Goal: Task Accomplishment & Management: Complete application form

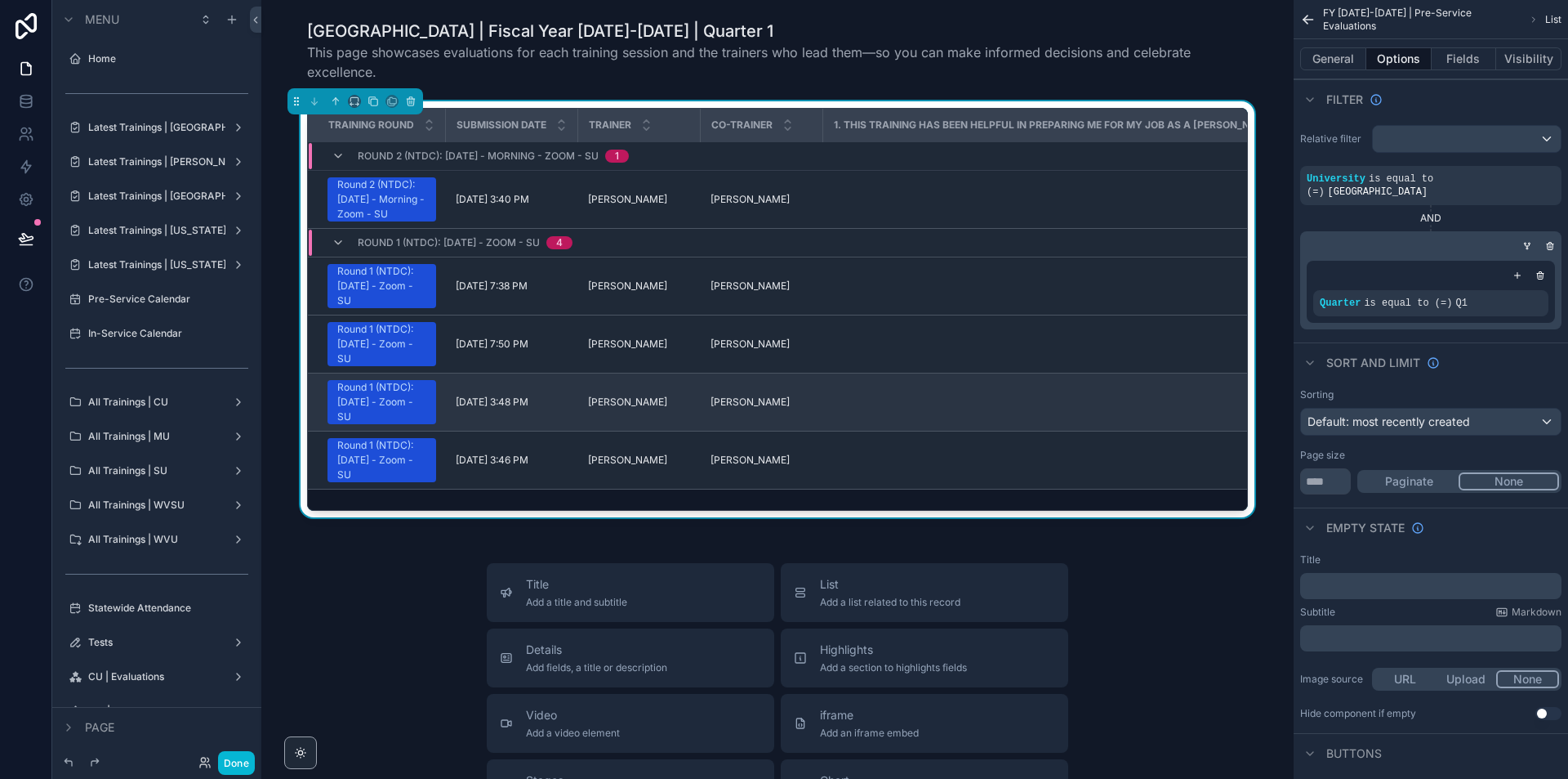
scroll to position [245, 0]
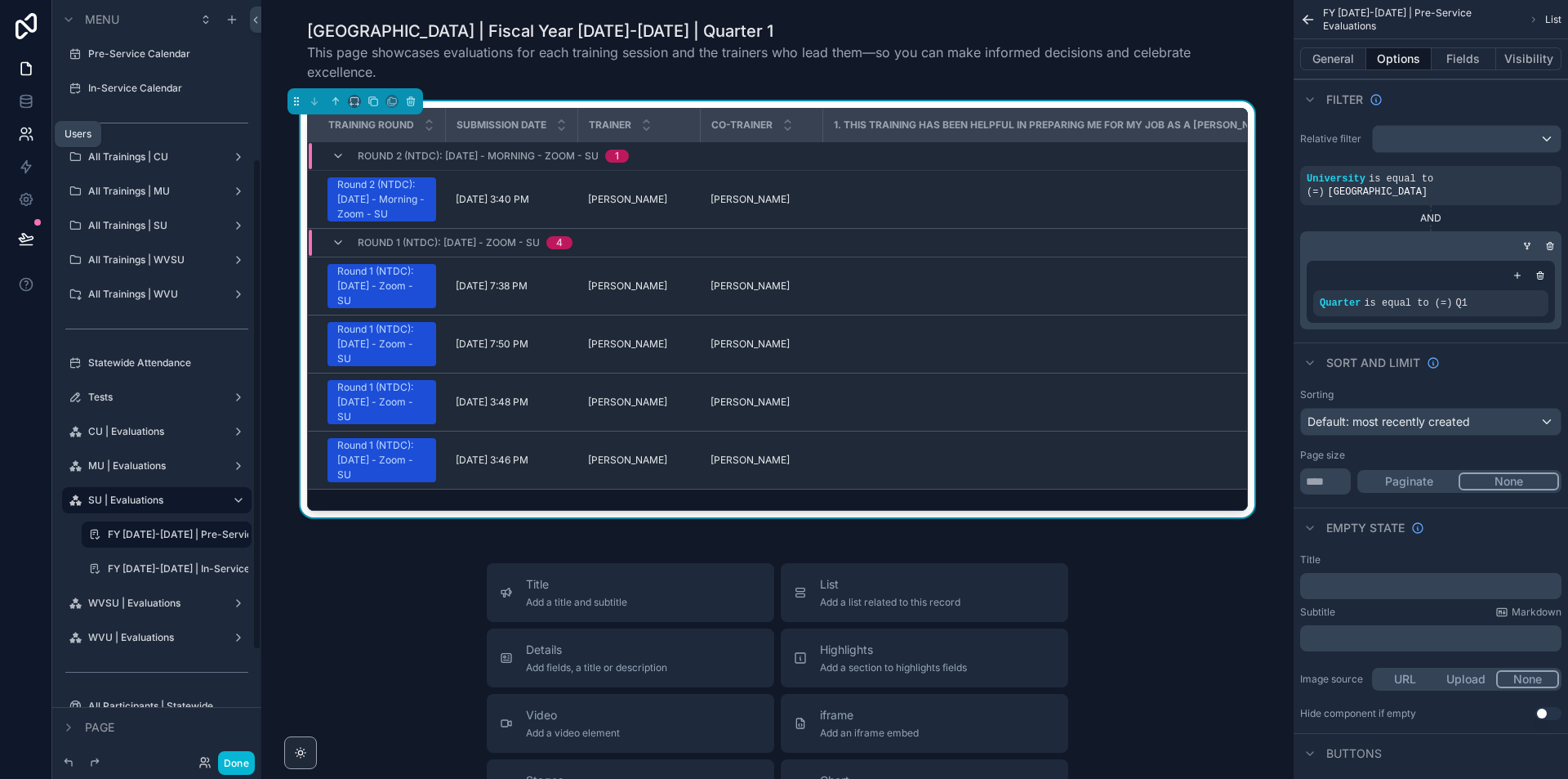
click at [24, 133] on icon at bounding box center [26, 134] width 16 height 16
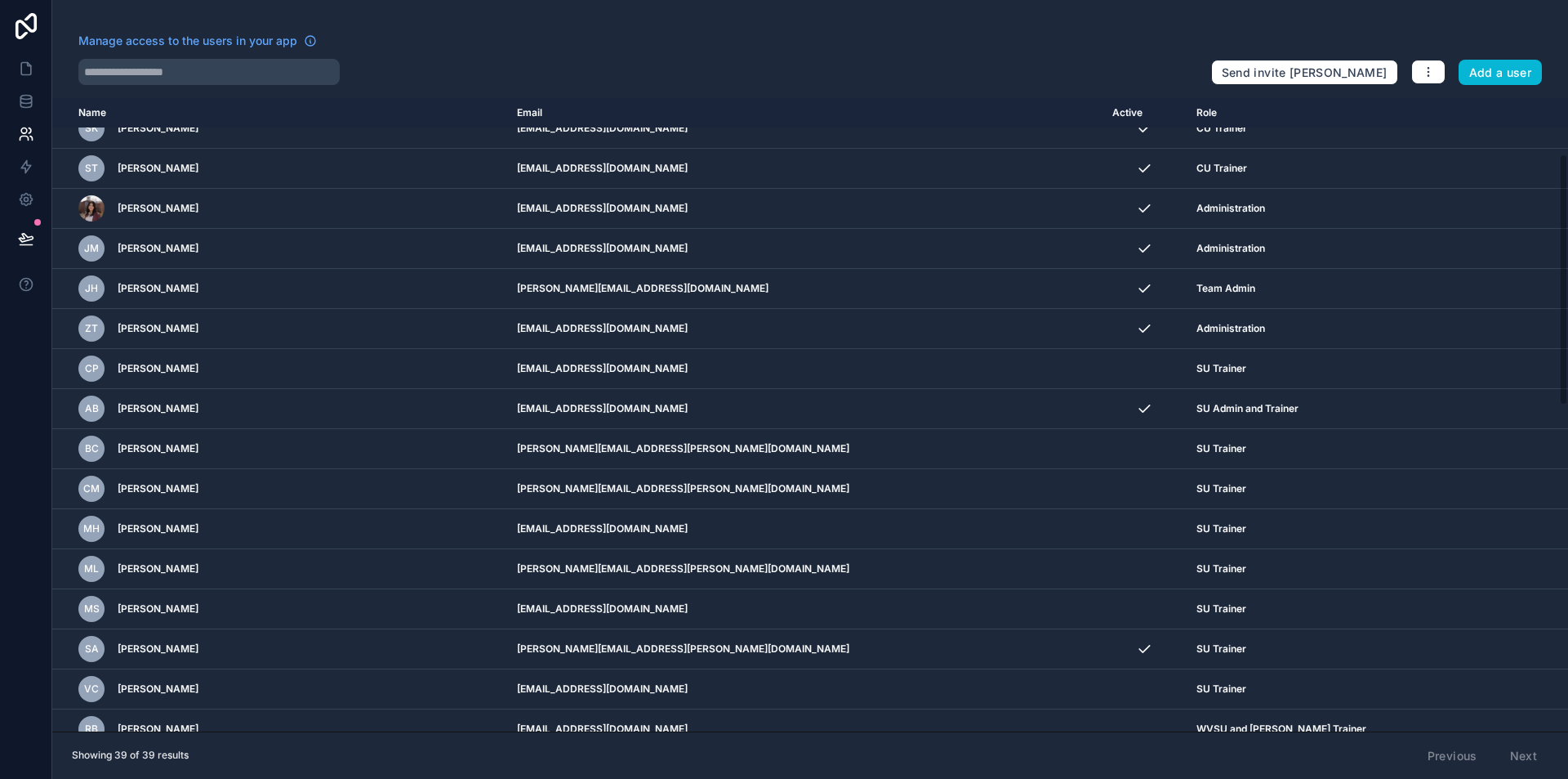
scroll to position [794, 0]
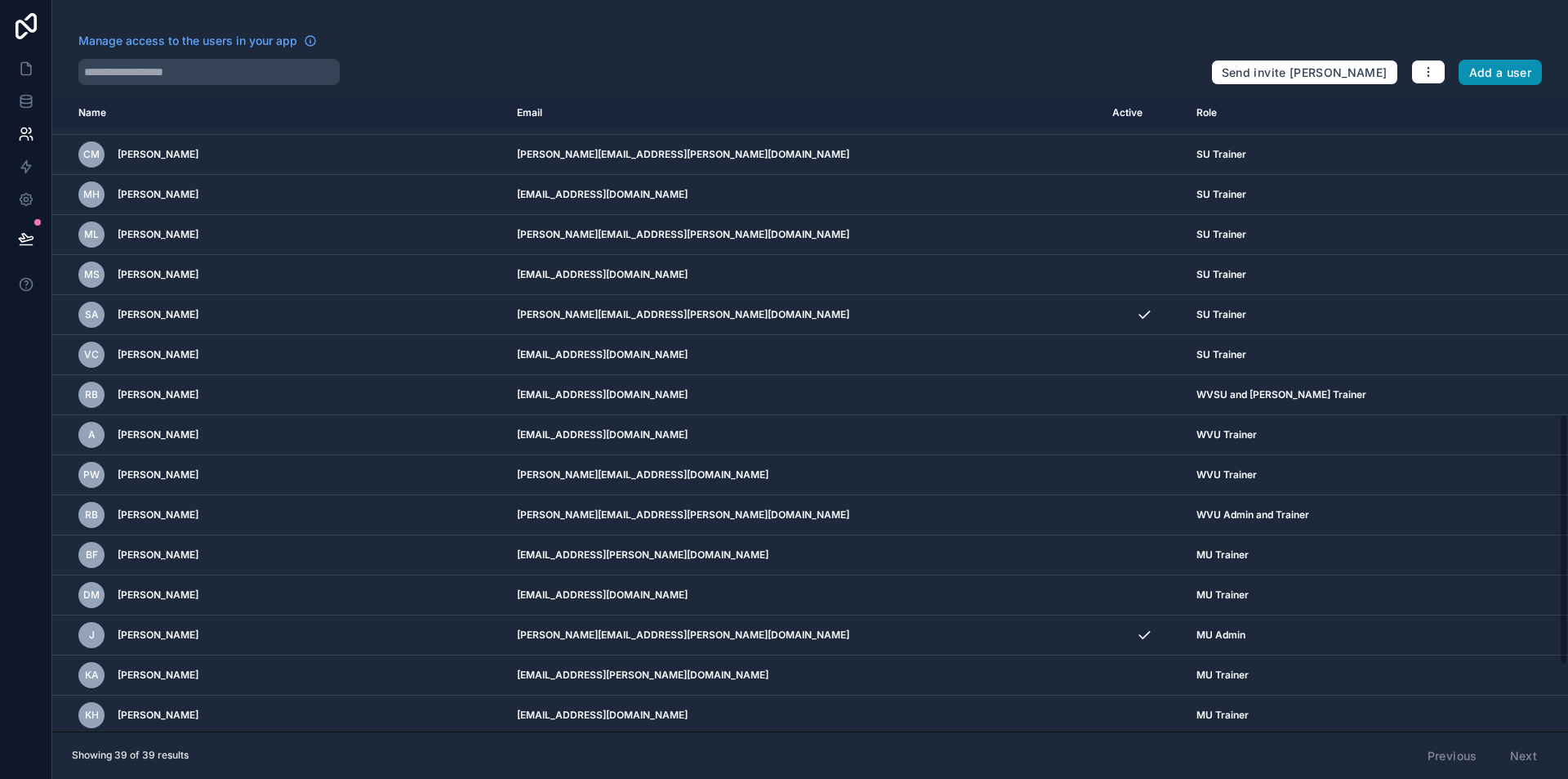
click at [1499, 80] on button "Add a user" at bounding box center [1500, 73] width 84 height 26
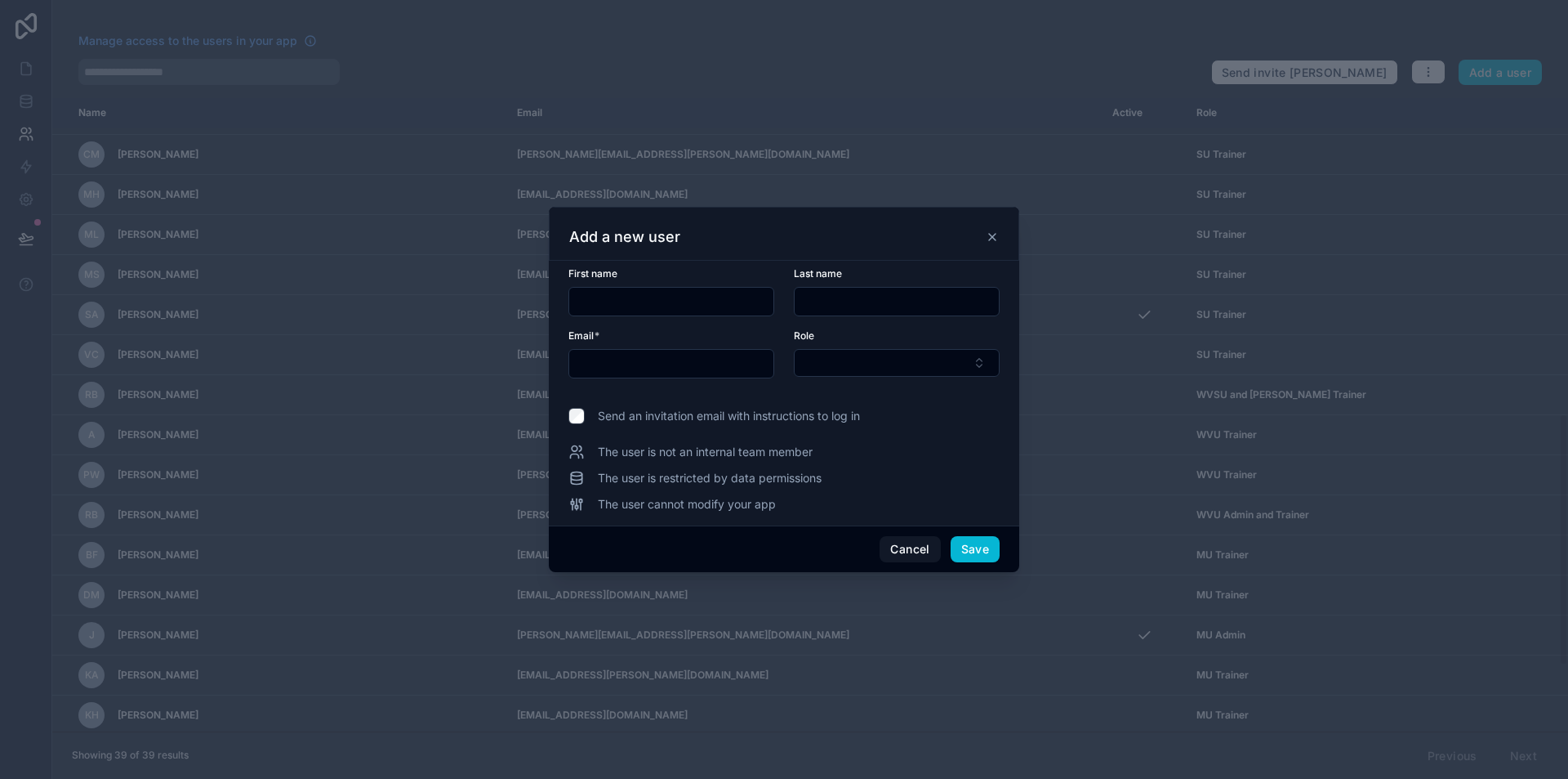
click at [651, 309] on input "text" at bounding box center [671, 301] width 205 height 23
type input "****"
click at [850, 294] on input "text" at bounding box center [896, 301] width 205 height 23
type input "*****"
paste input "**********"
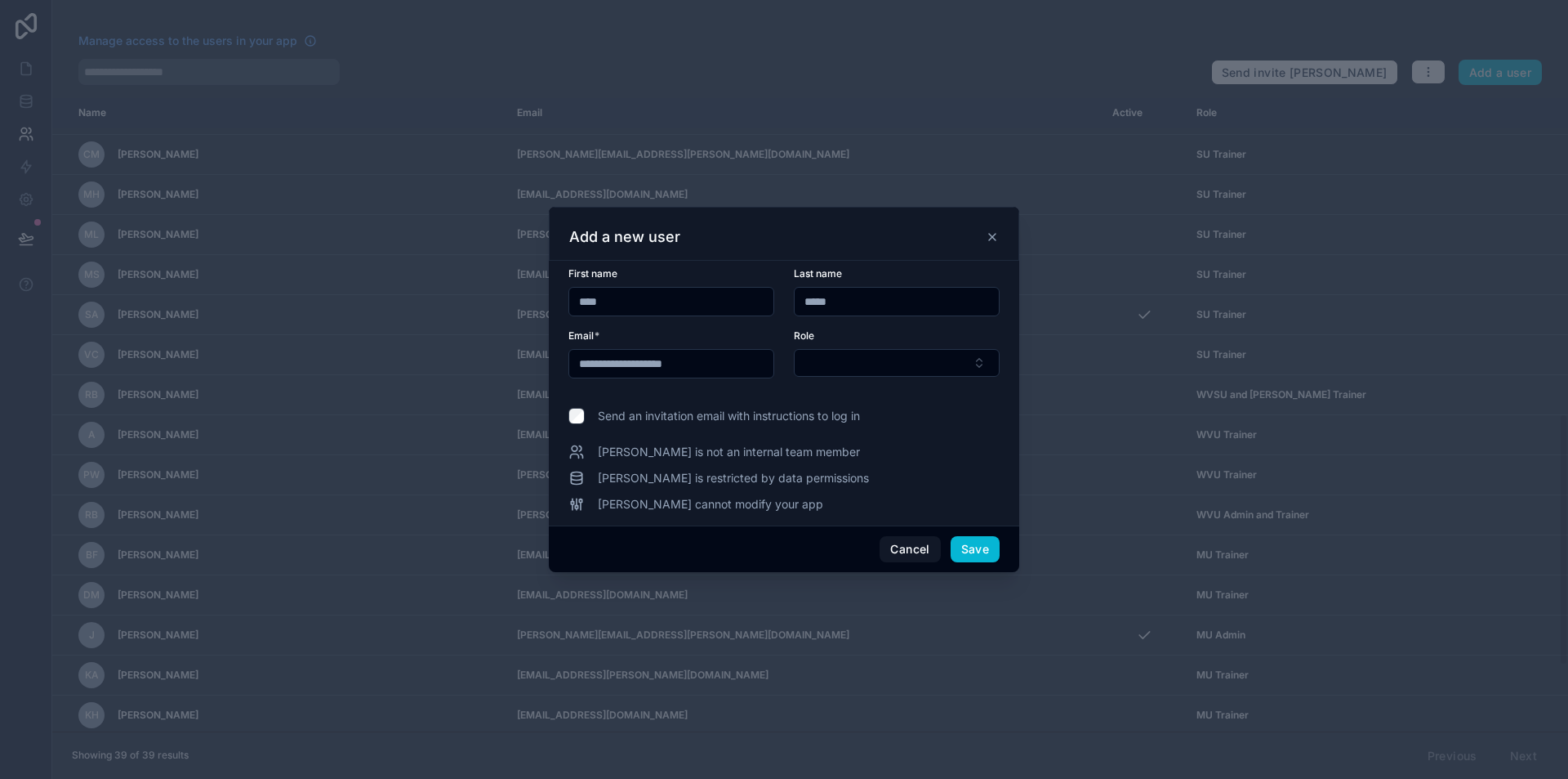
type input "**********"
click at [861, 352] on button "Select Button" at bounding box center [896, 363] width 206 height 28
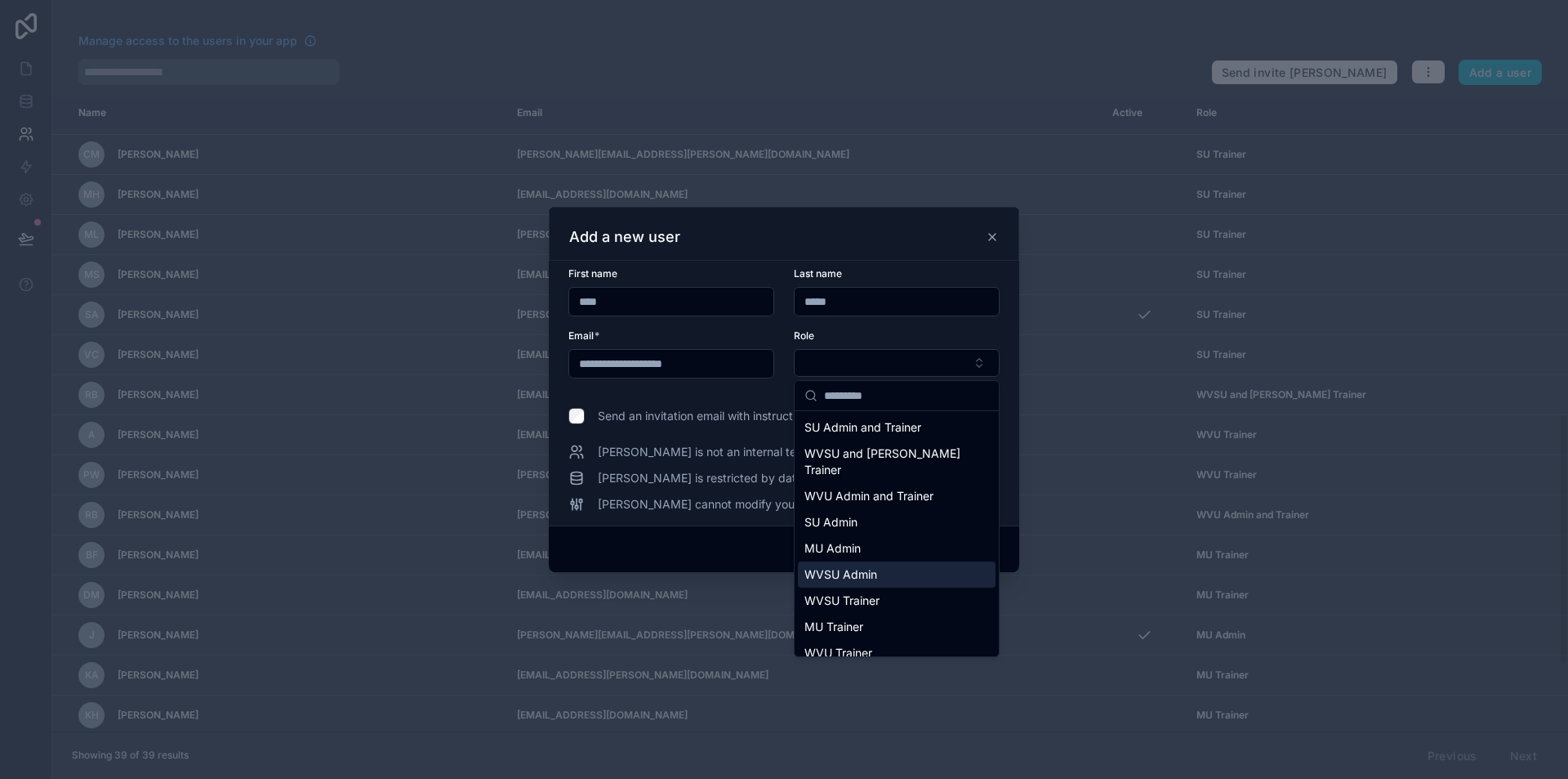
click at [921, 564] on div "WVSU Admin" at bounding box center [896, 574] width 198 height 26
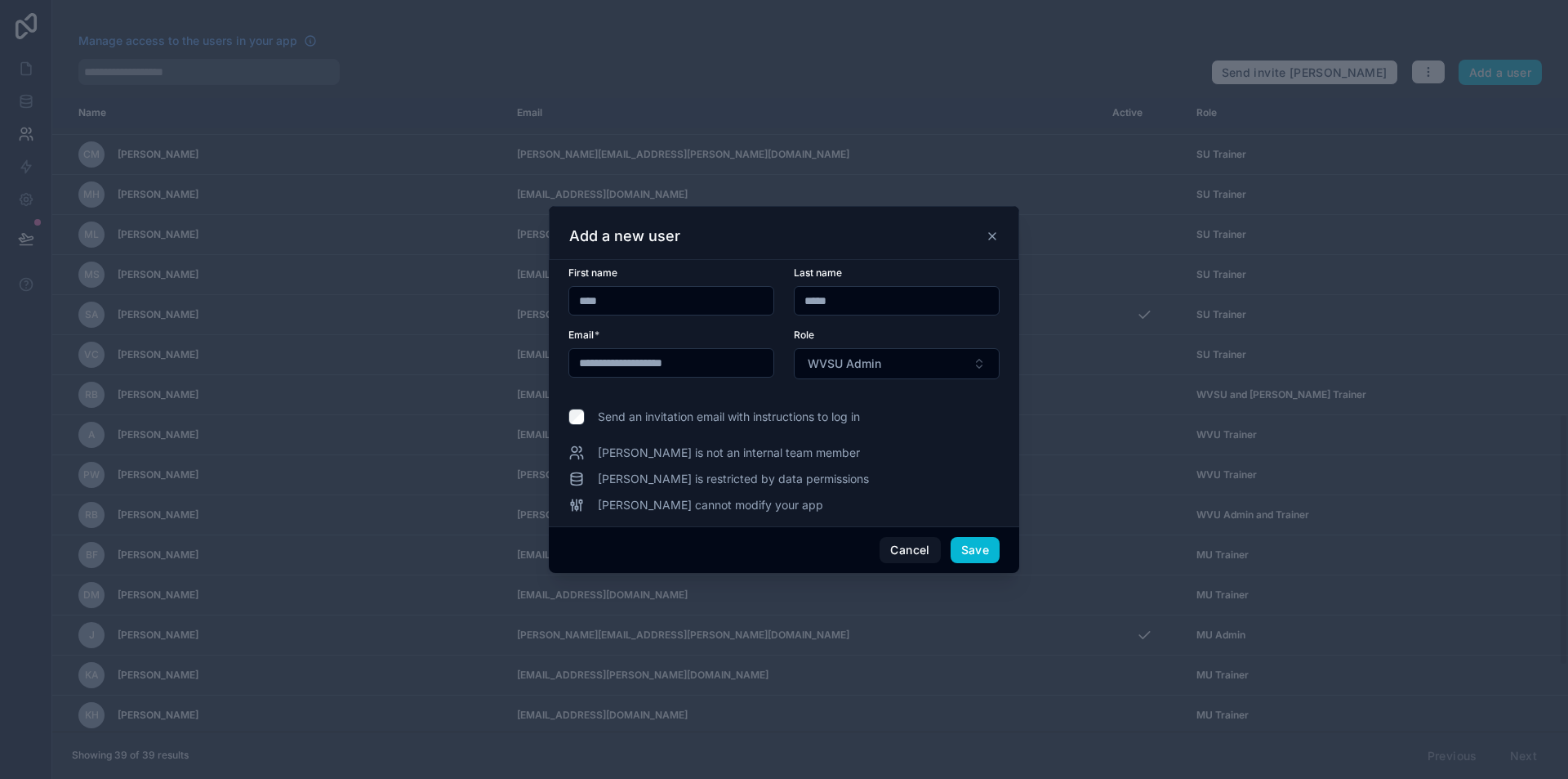
click at [746, 410] on span "Send an invitation email with instructions to log in" at bounding box center [729, 416] width 262 height 16
click at [989, 546] on button "Save" at bounding box center [974, 549] width 49 height 26
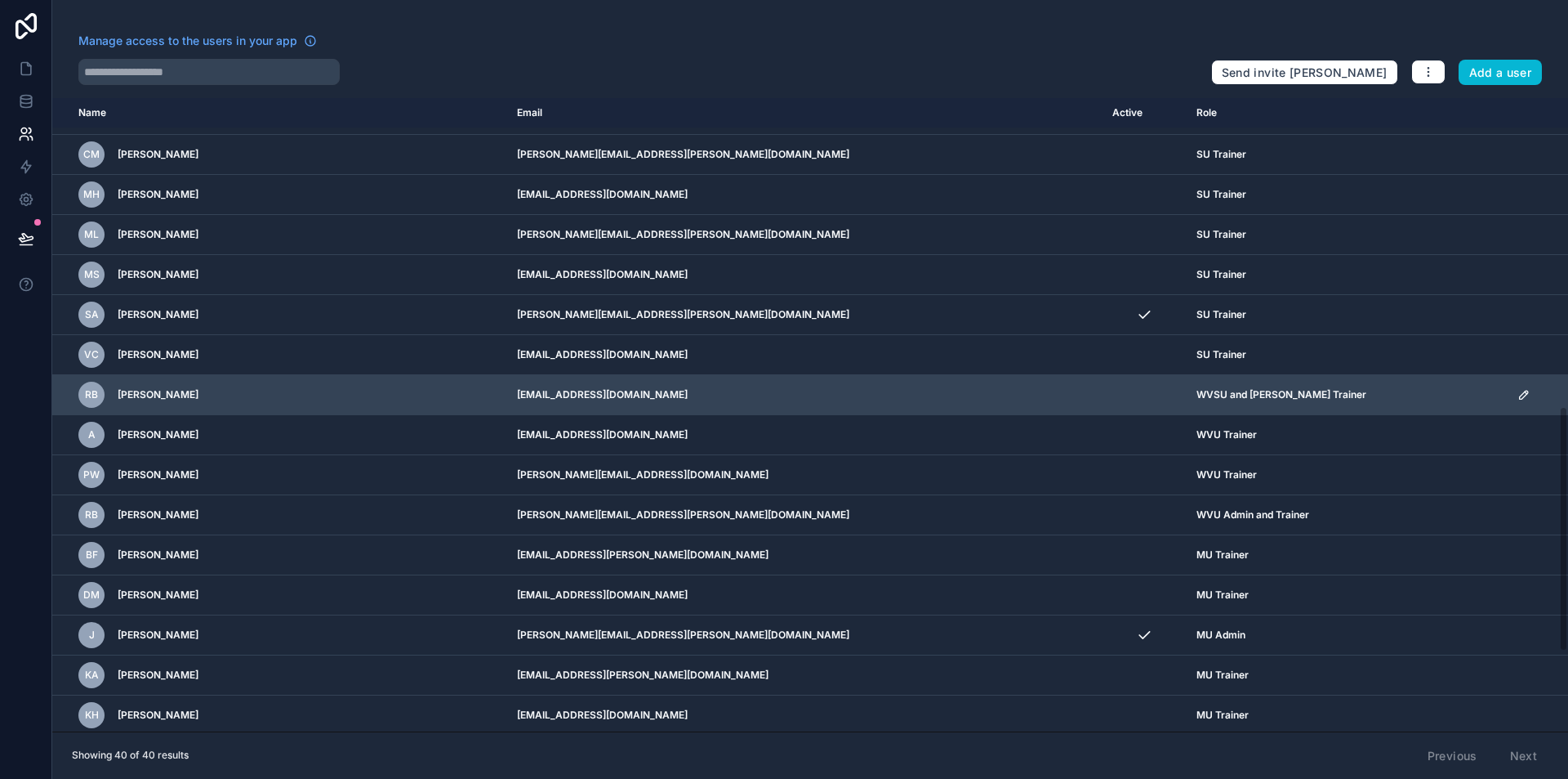
click at [1519, 394] on icon "scrollable content" at bounding box center [1523, 394] width 8 height 8
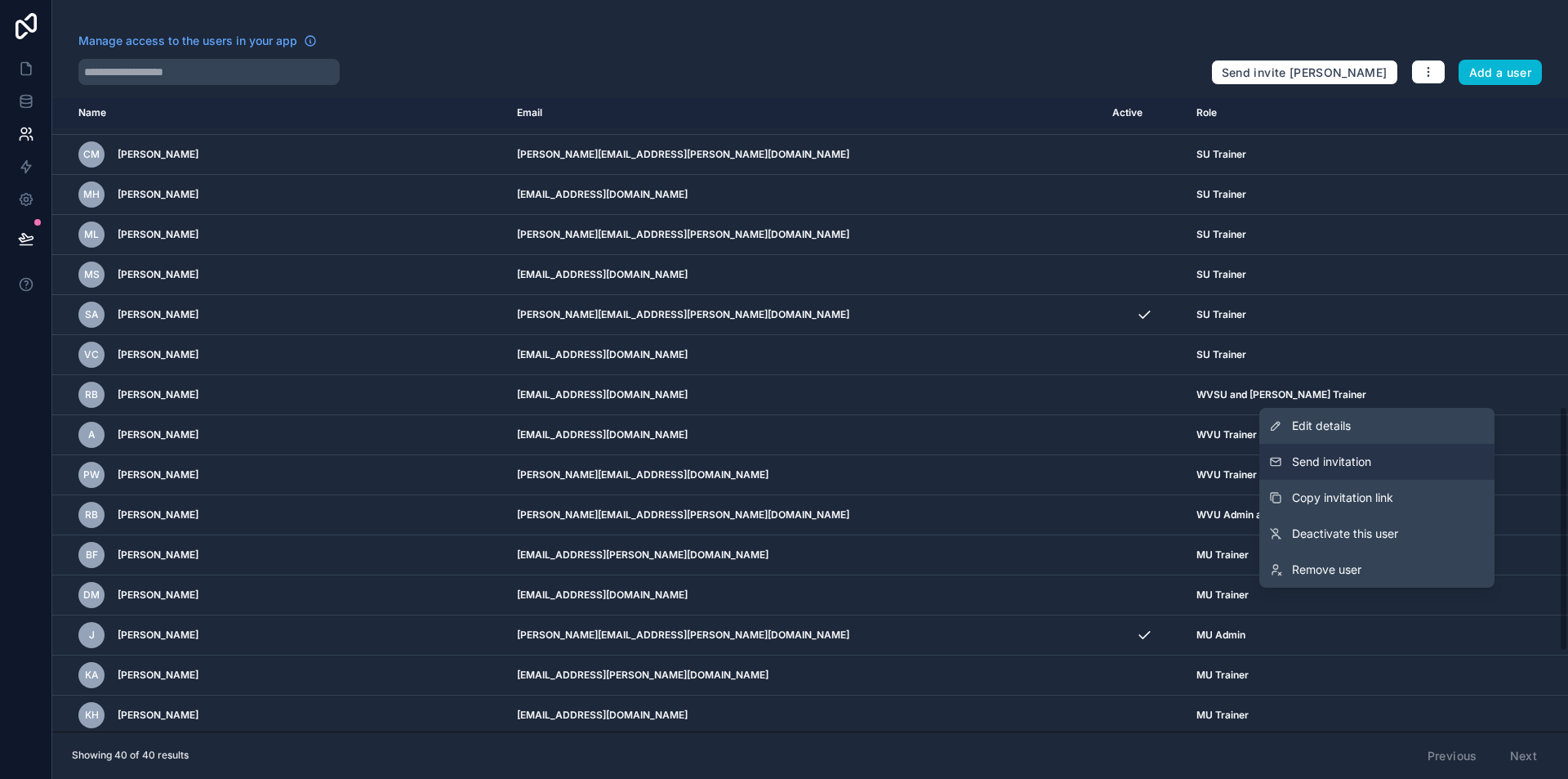
click at [1344, 455] on span "Send invitation" at bounding box center [1330, 461] width 79 height 16
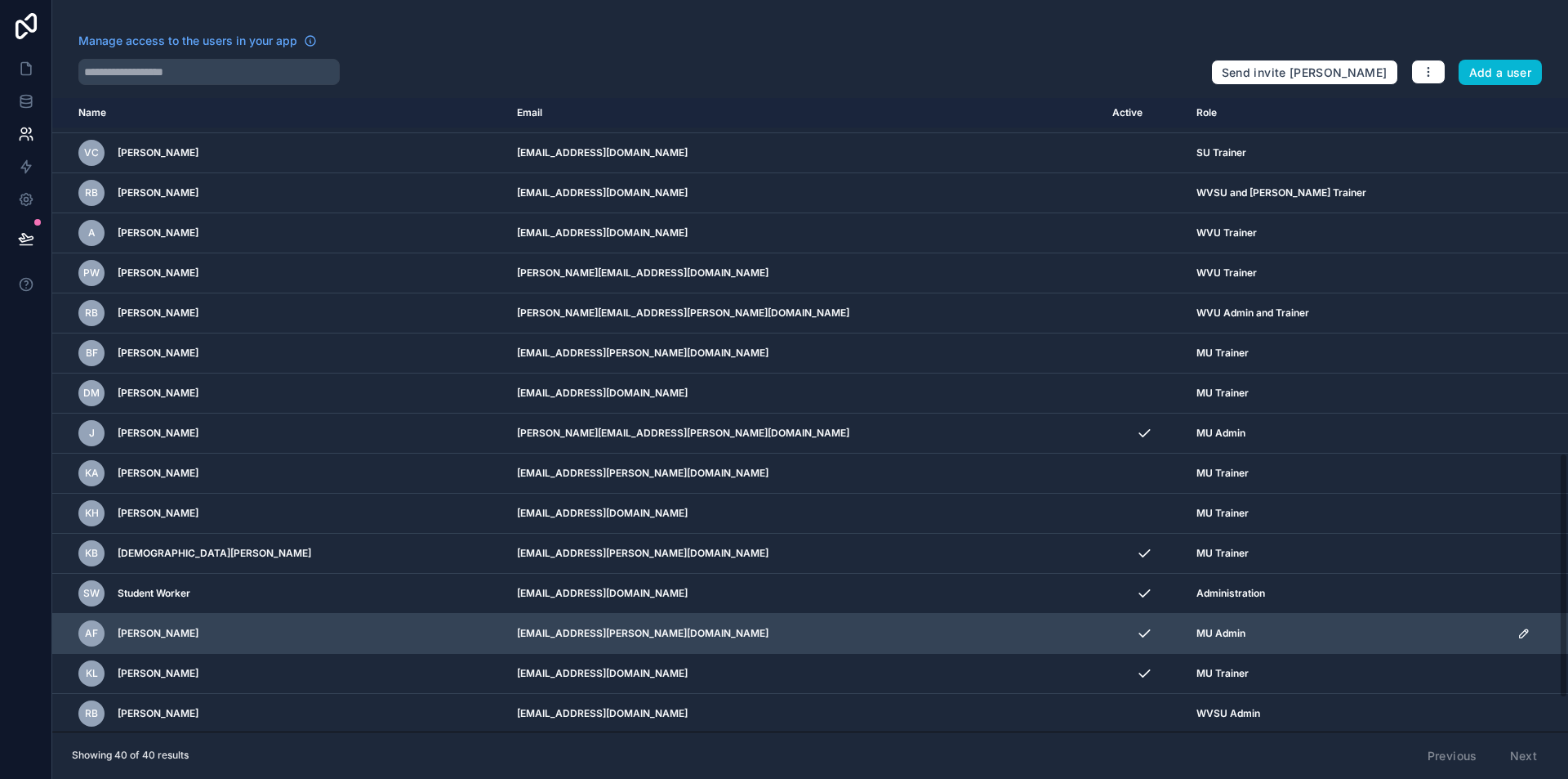
scroll to position [998, 0]
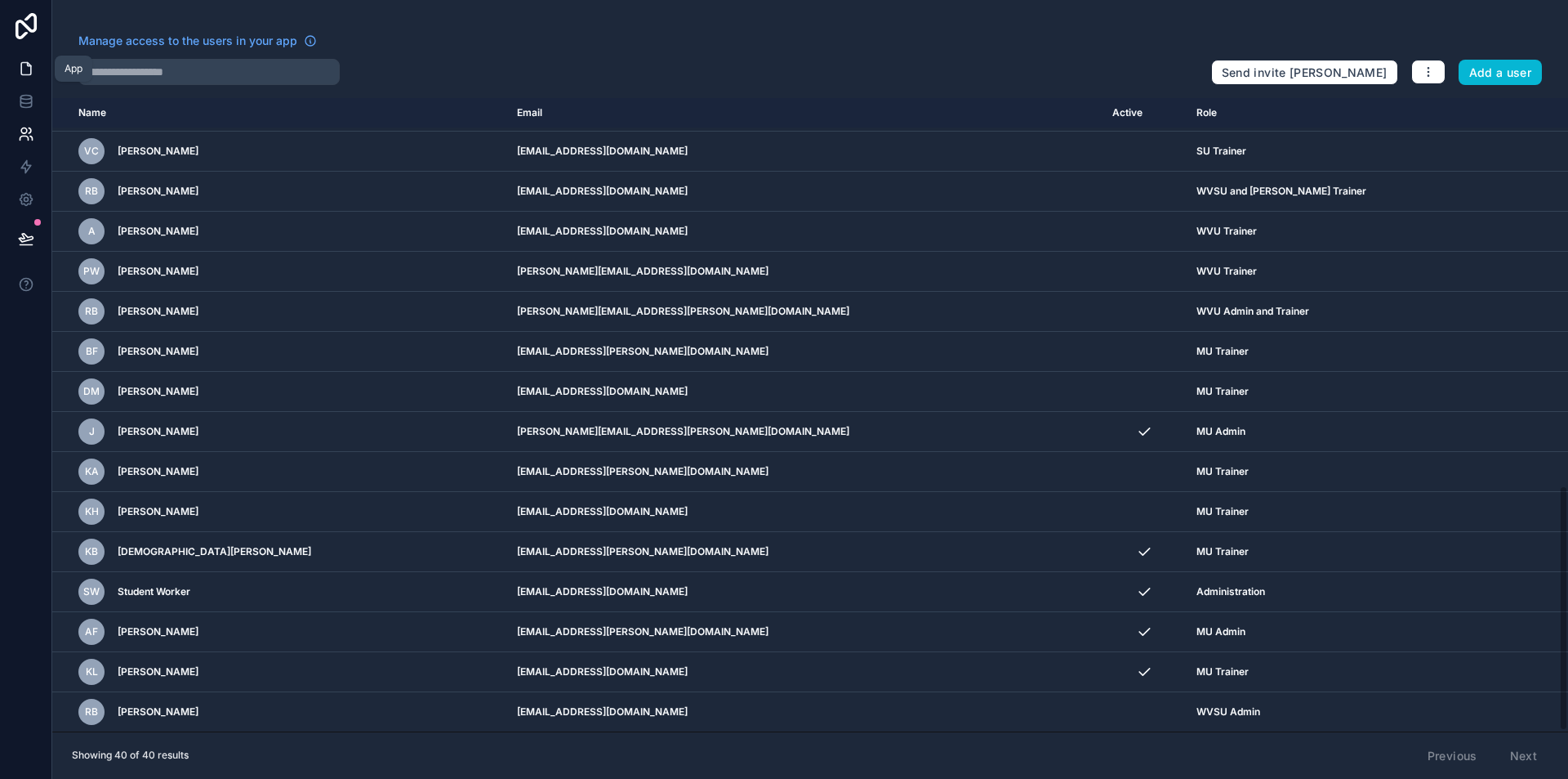
click at [25, 67] on icon at bounding box center [26, 69] width 16 height 16
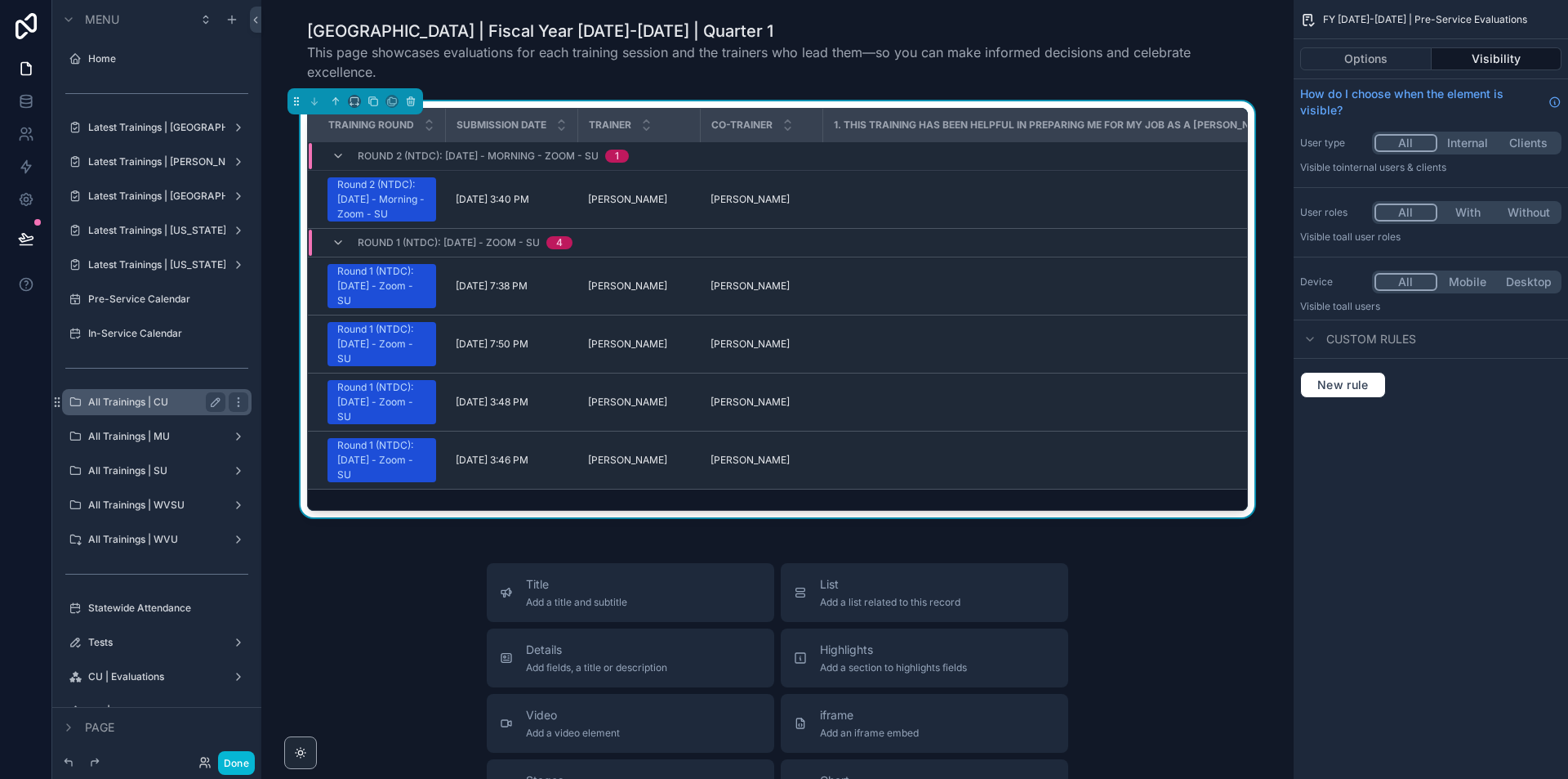
click at [147, 401] on label "All Trainings | CU" at bounding box center [153, 401] width 131 height 13
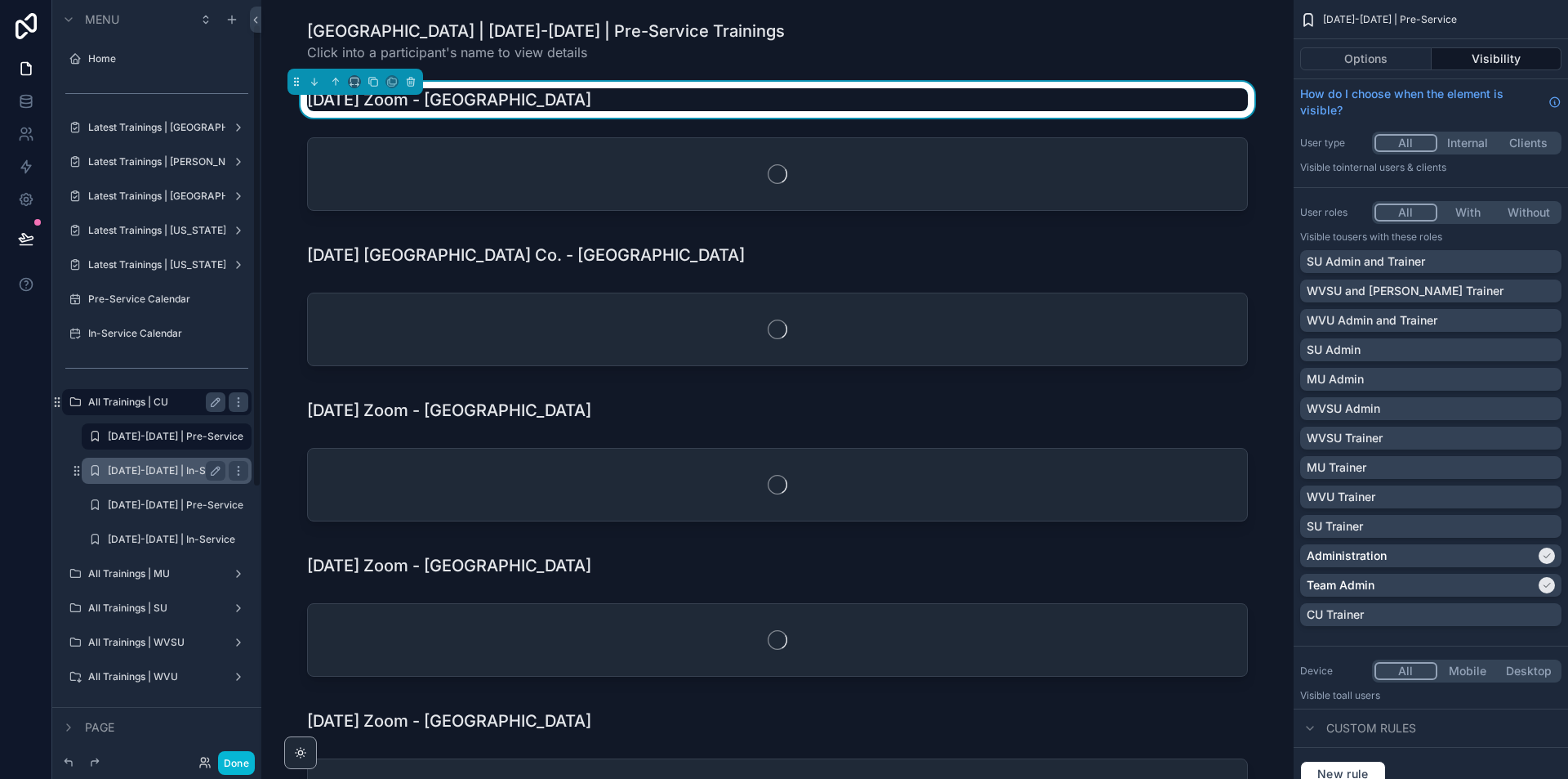
scroll to position [39, 0]
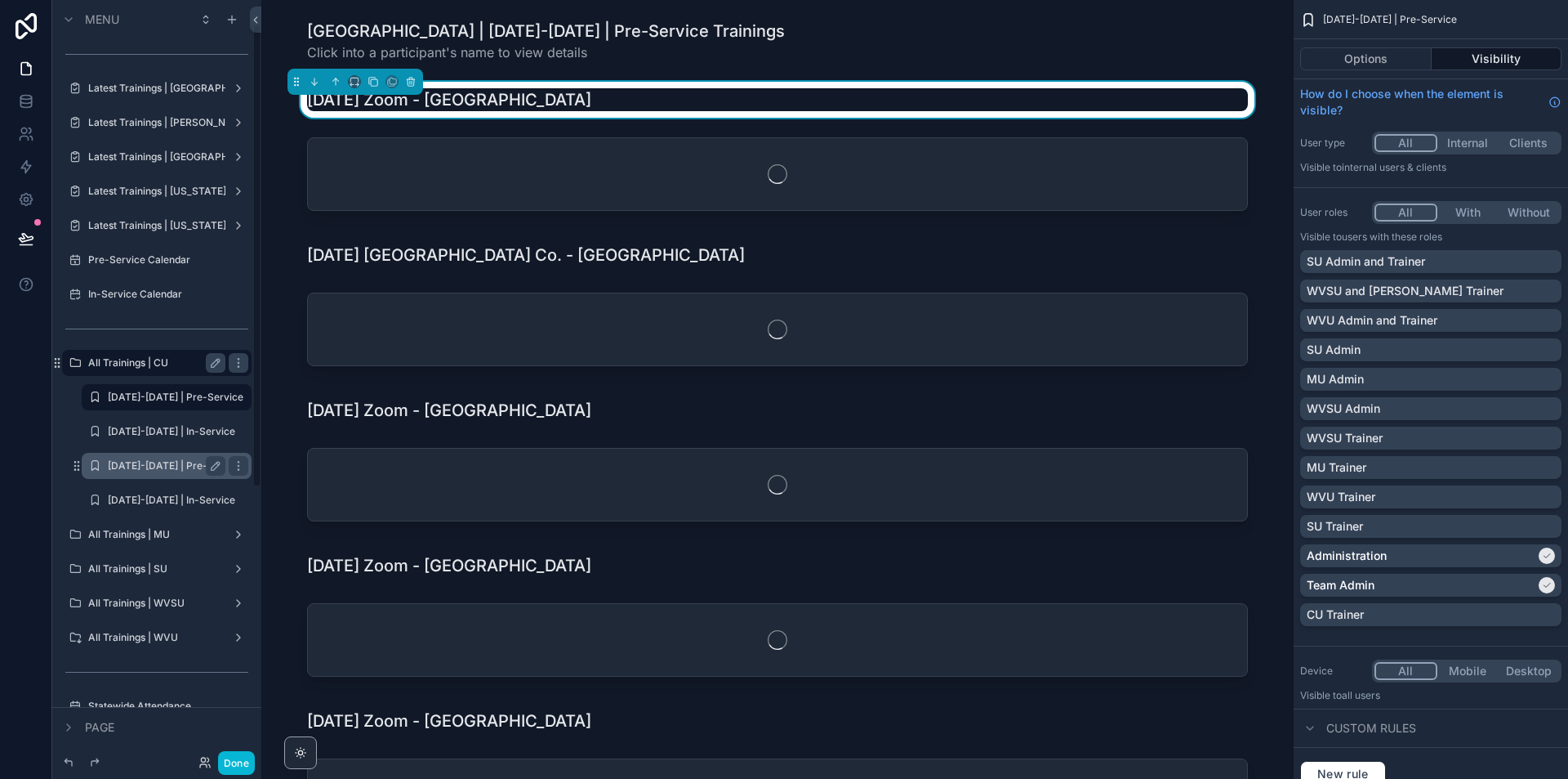
click at [164, 471] on label "[DATE]-[DATE] | Pre-Service" at bounding box center [167, 465] width 118 height 13
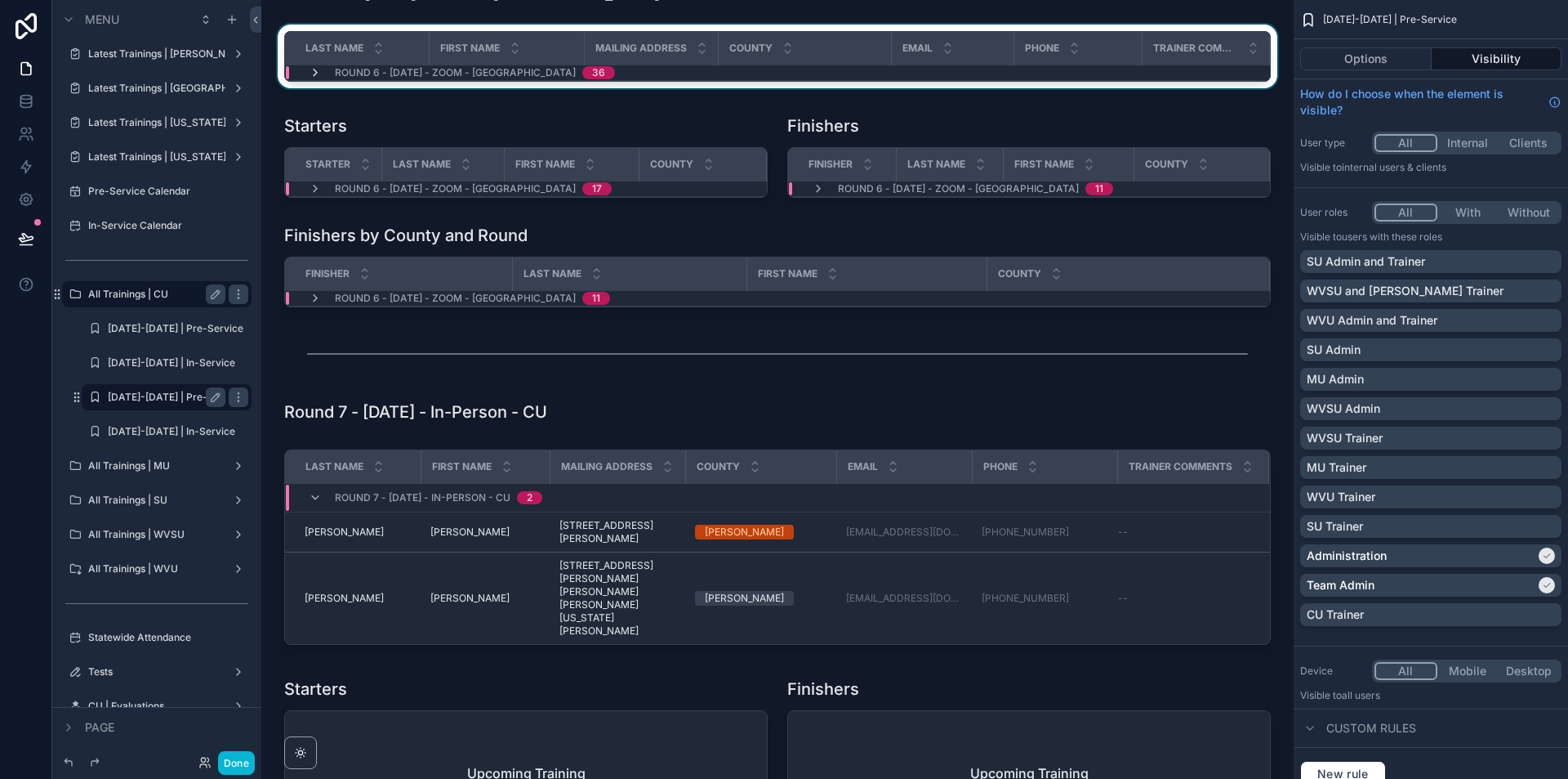
click at [318, 79] on icon "scrollable content" at bounding box center [314, 72] width 13 height 13
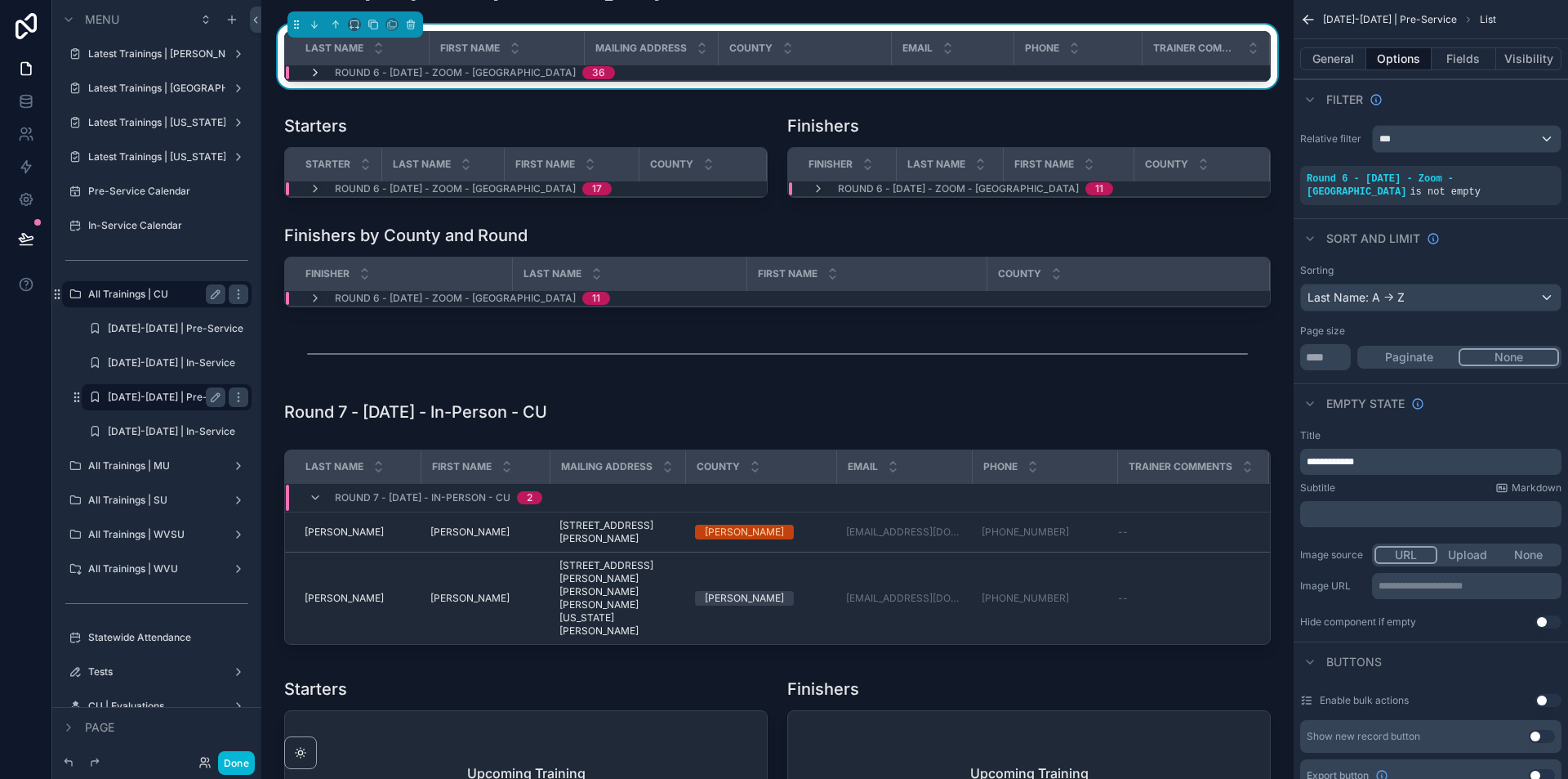
click at [315, 79] on icon "scrollable content" at bounding box center [314, 72] width 13 height 13
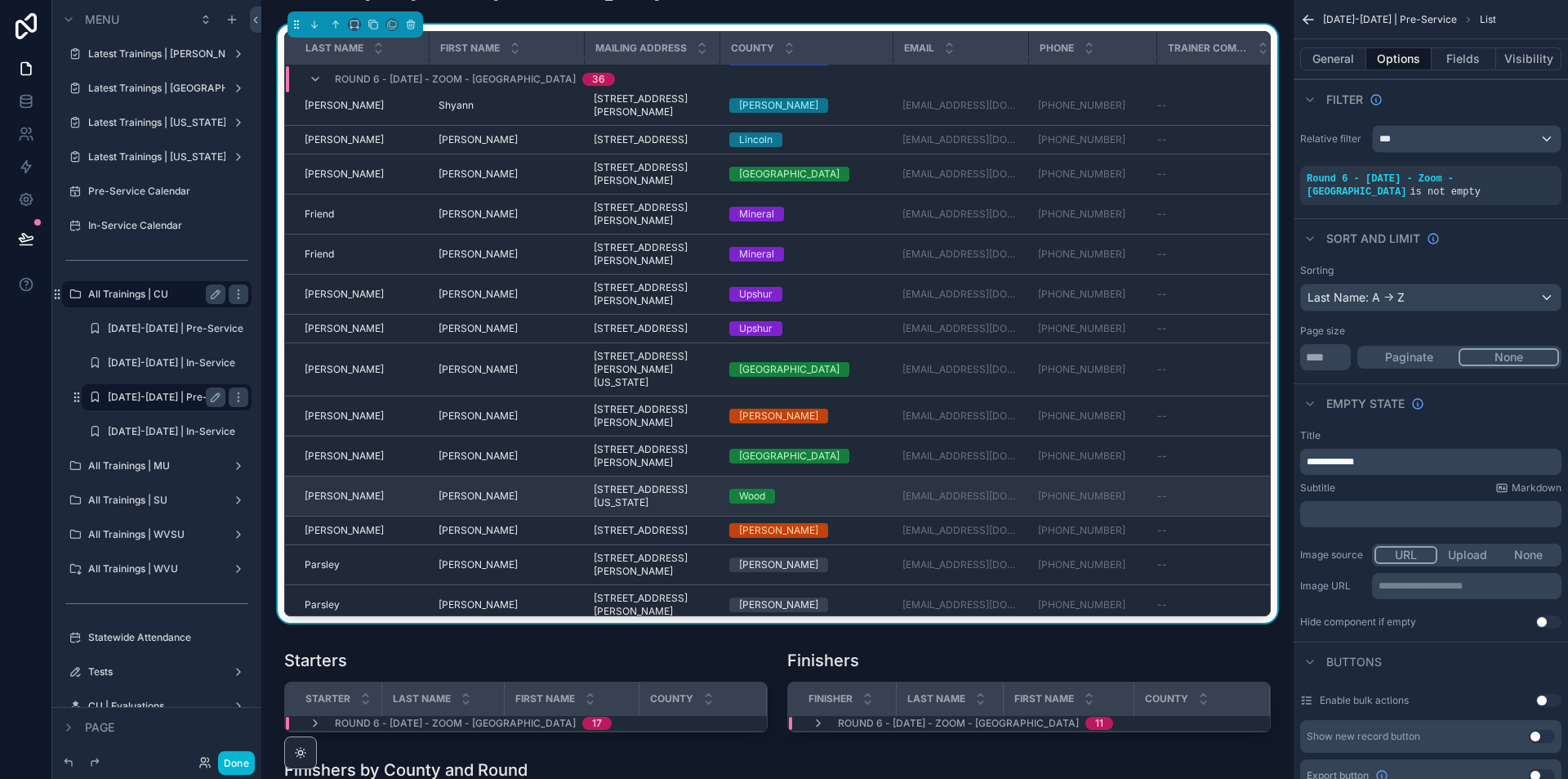
scroll to position [245, 0]
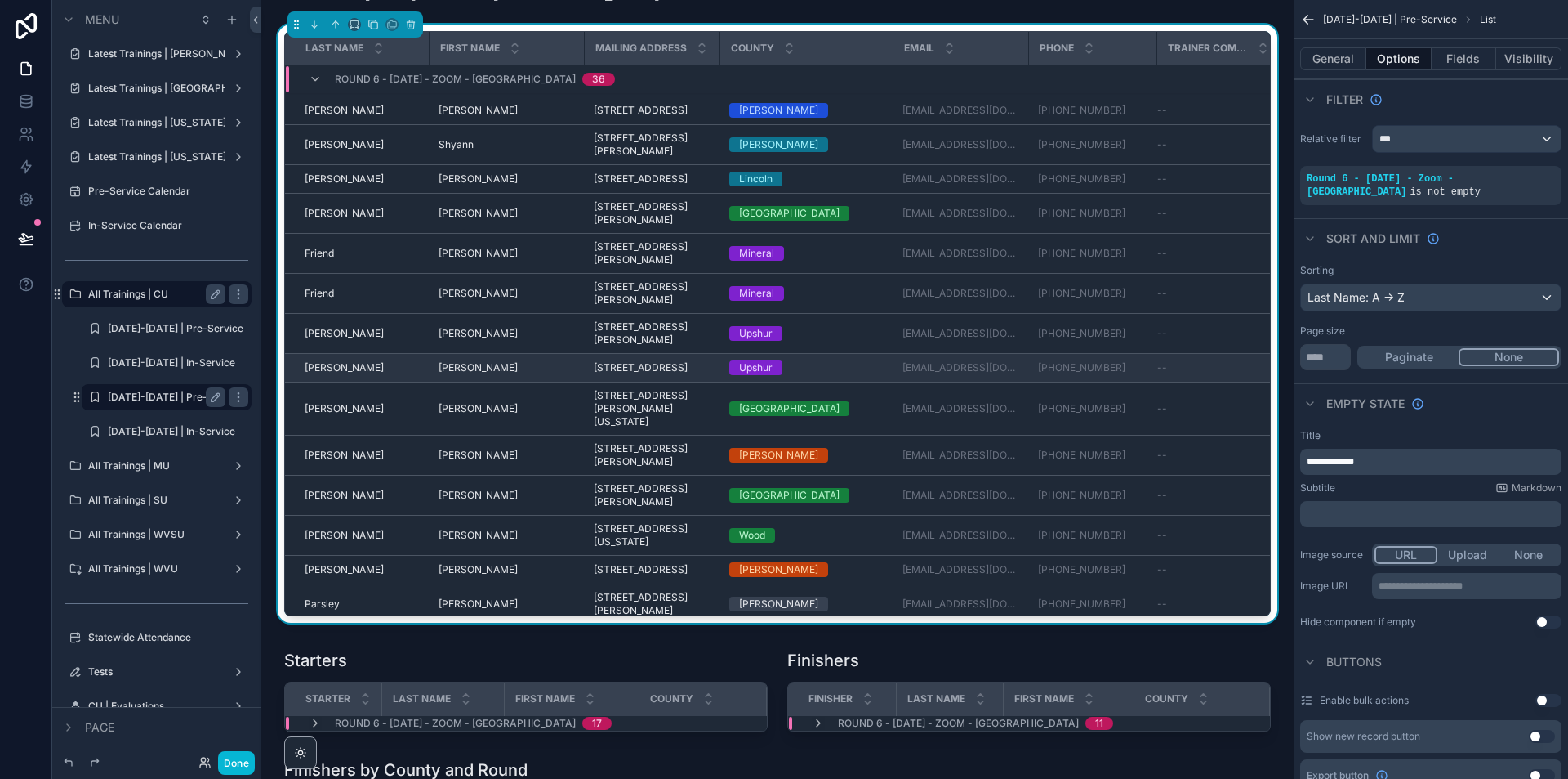
click at [408, 375] on div "[PERSON_NAME]" at bounding box center [361, 368] width 115 height 13
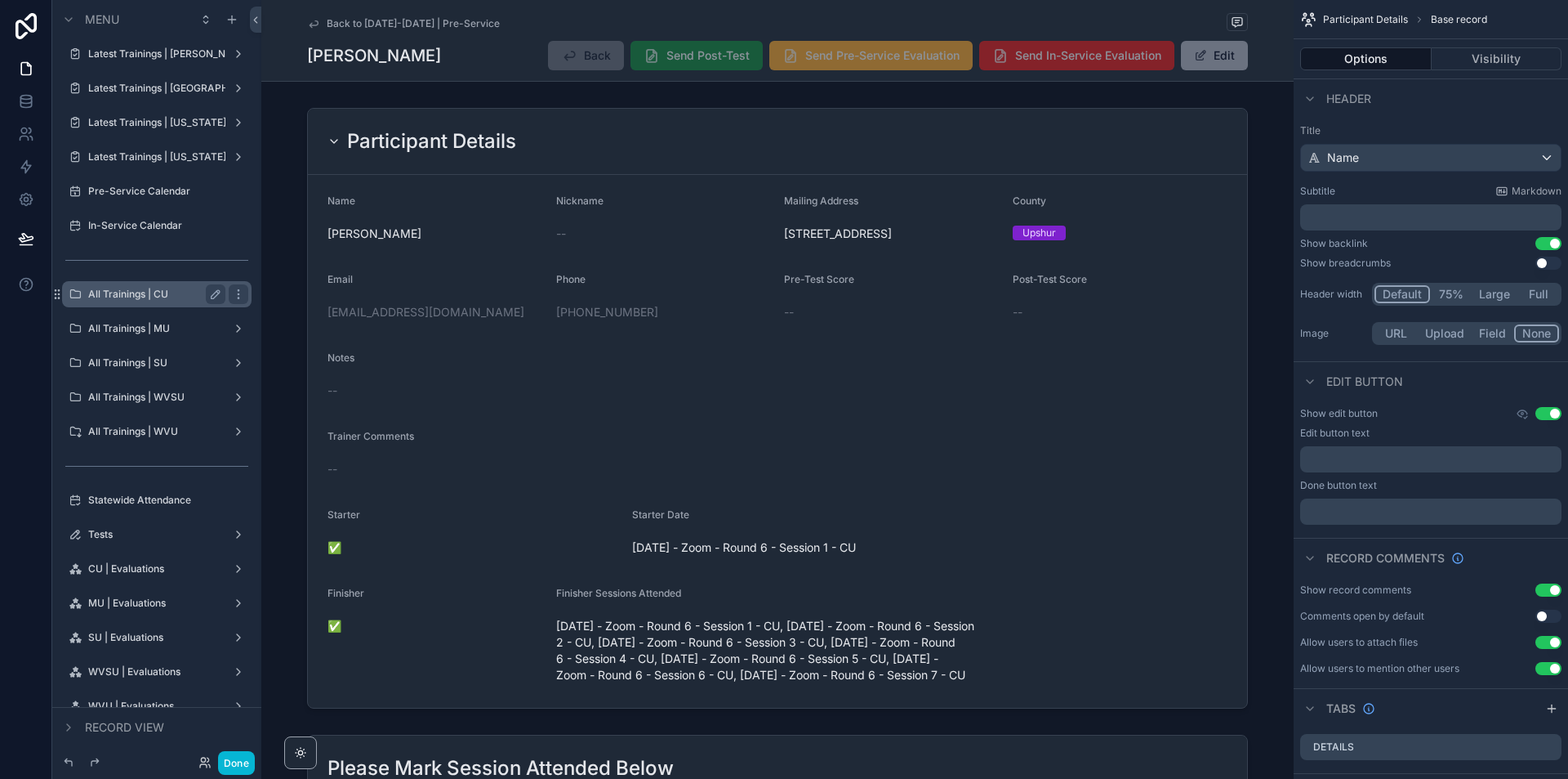
click at [329, 25] on span "Back to [DATE]-[DATE] | Pre-Service" at bounding box center [412, 23] width 173 height 13
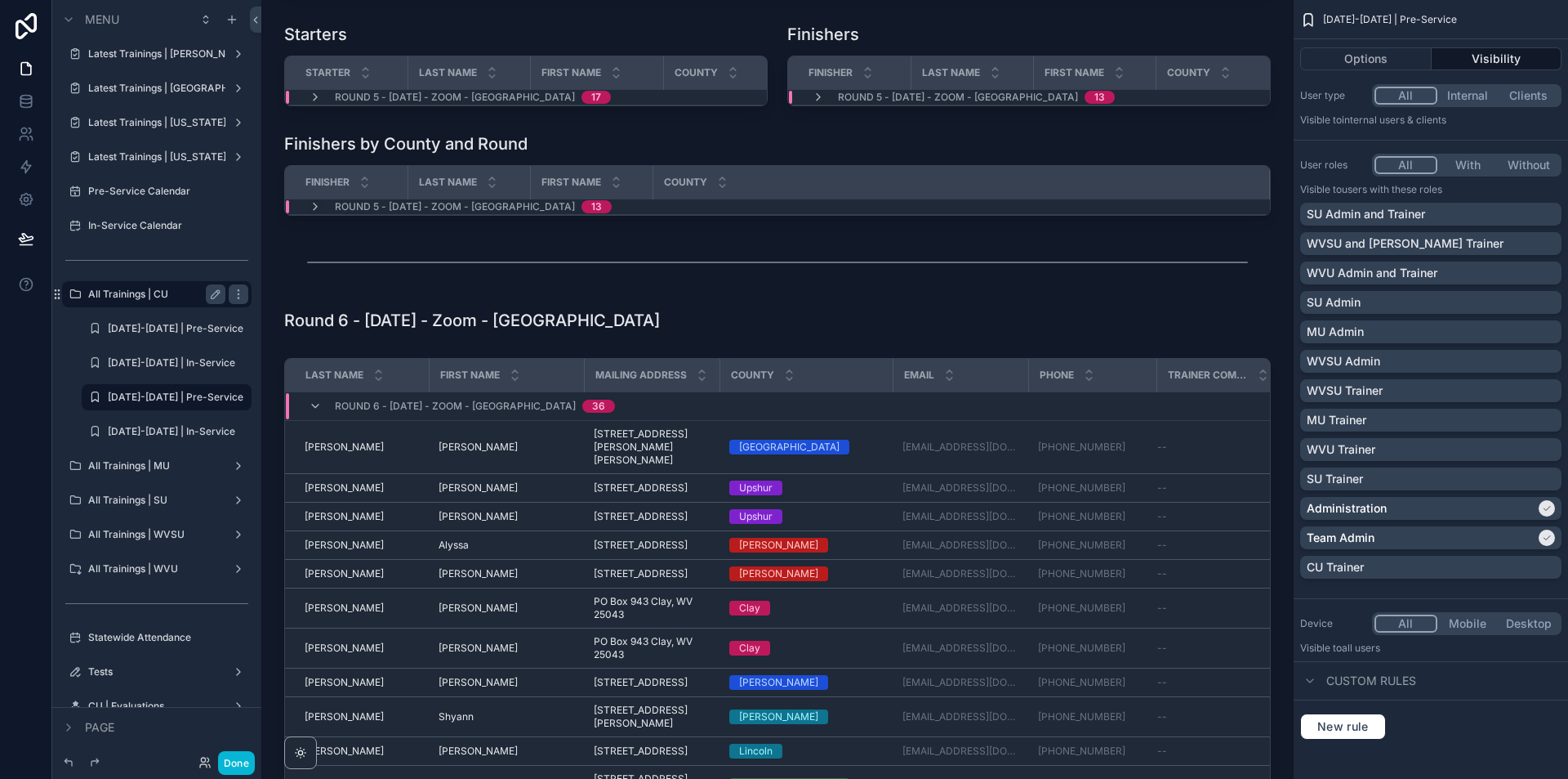
scroll to position [3350, 0]
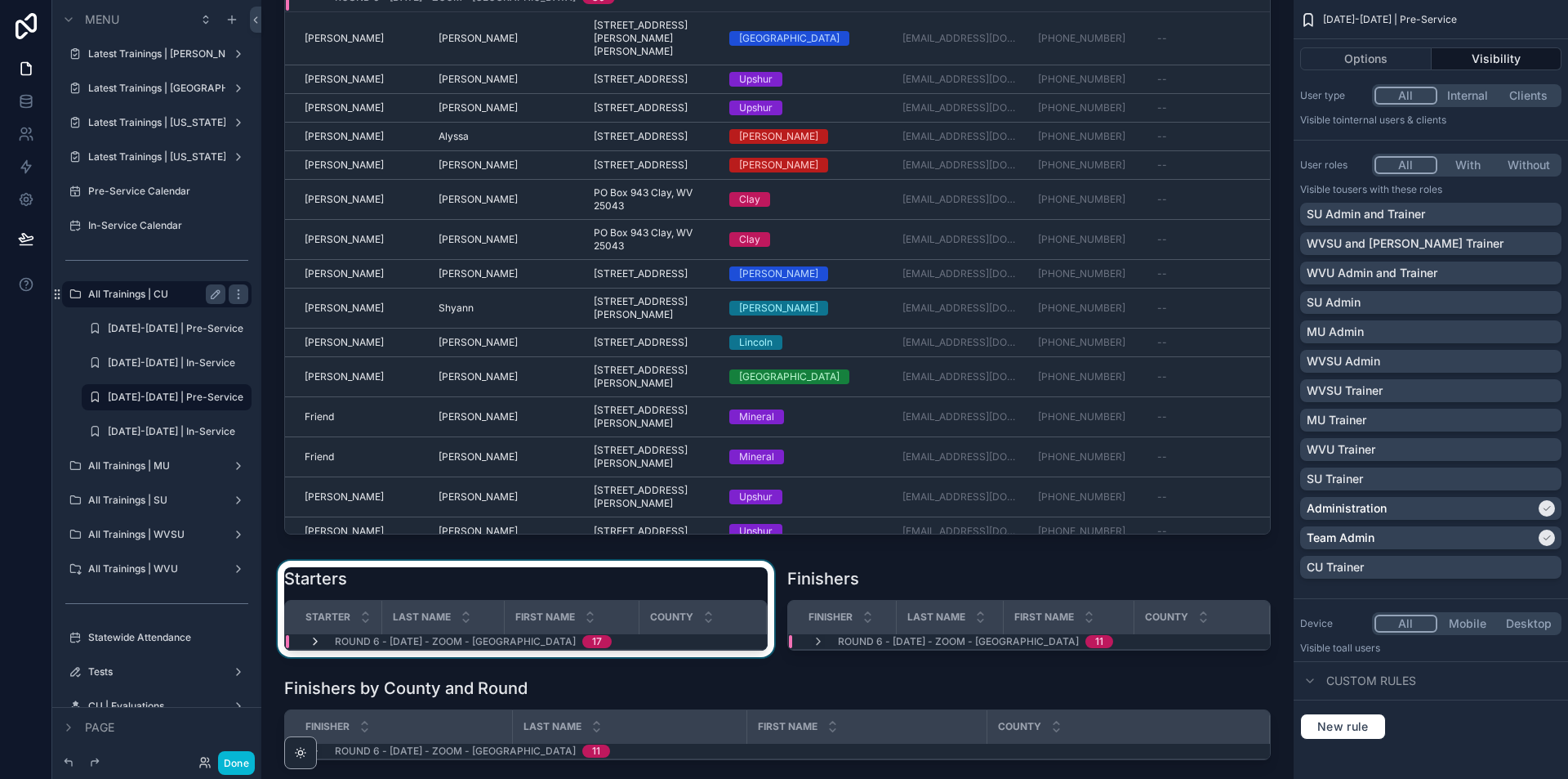
click at [312, 648] on icon "scrollable content" at bounding box center [314, 641] width 13 height 13
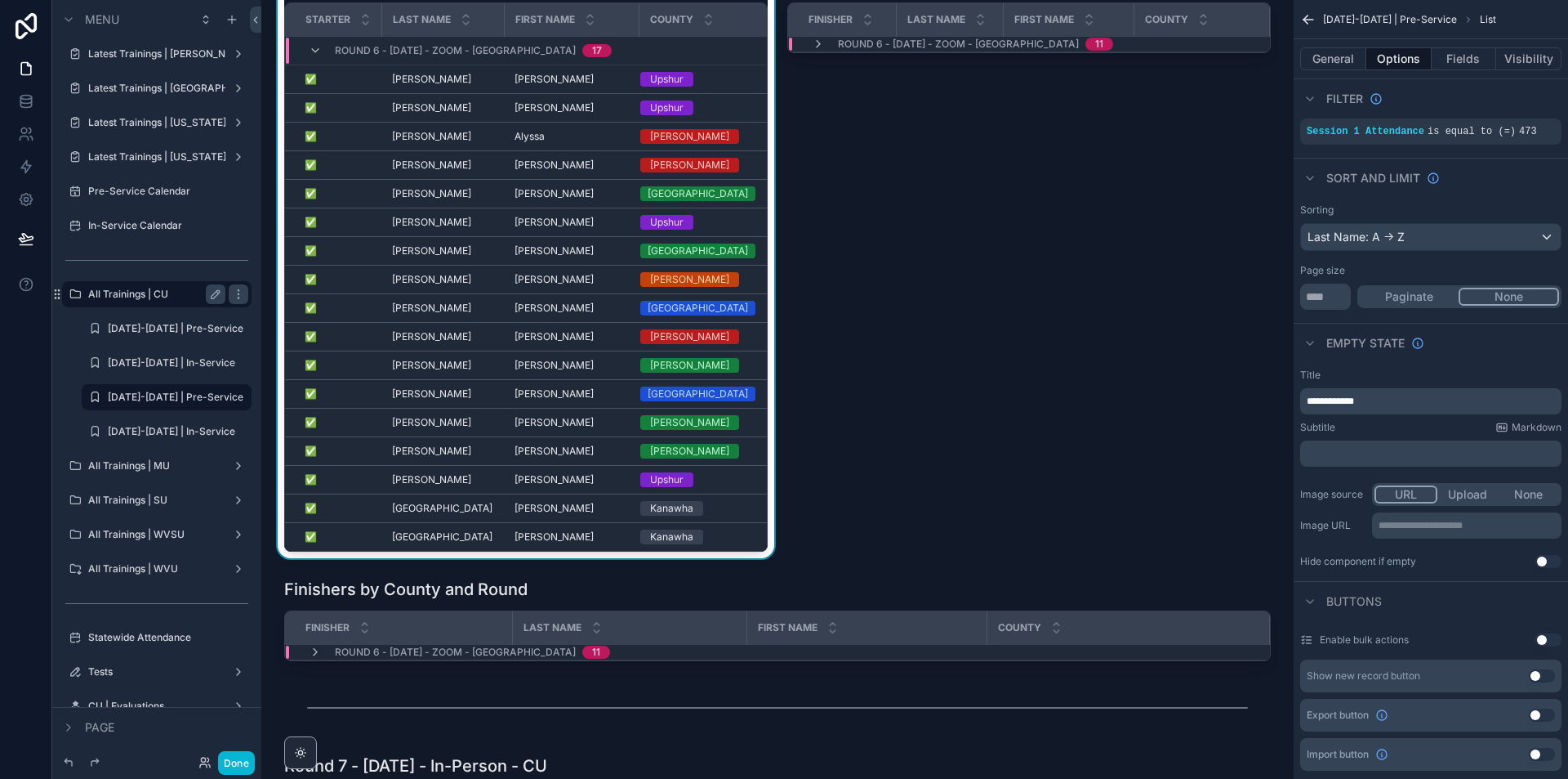
scroll to position [3921, 0]
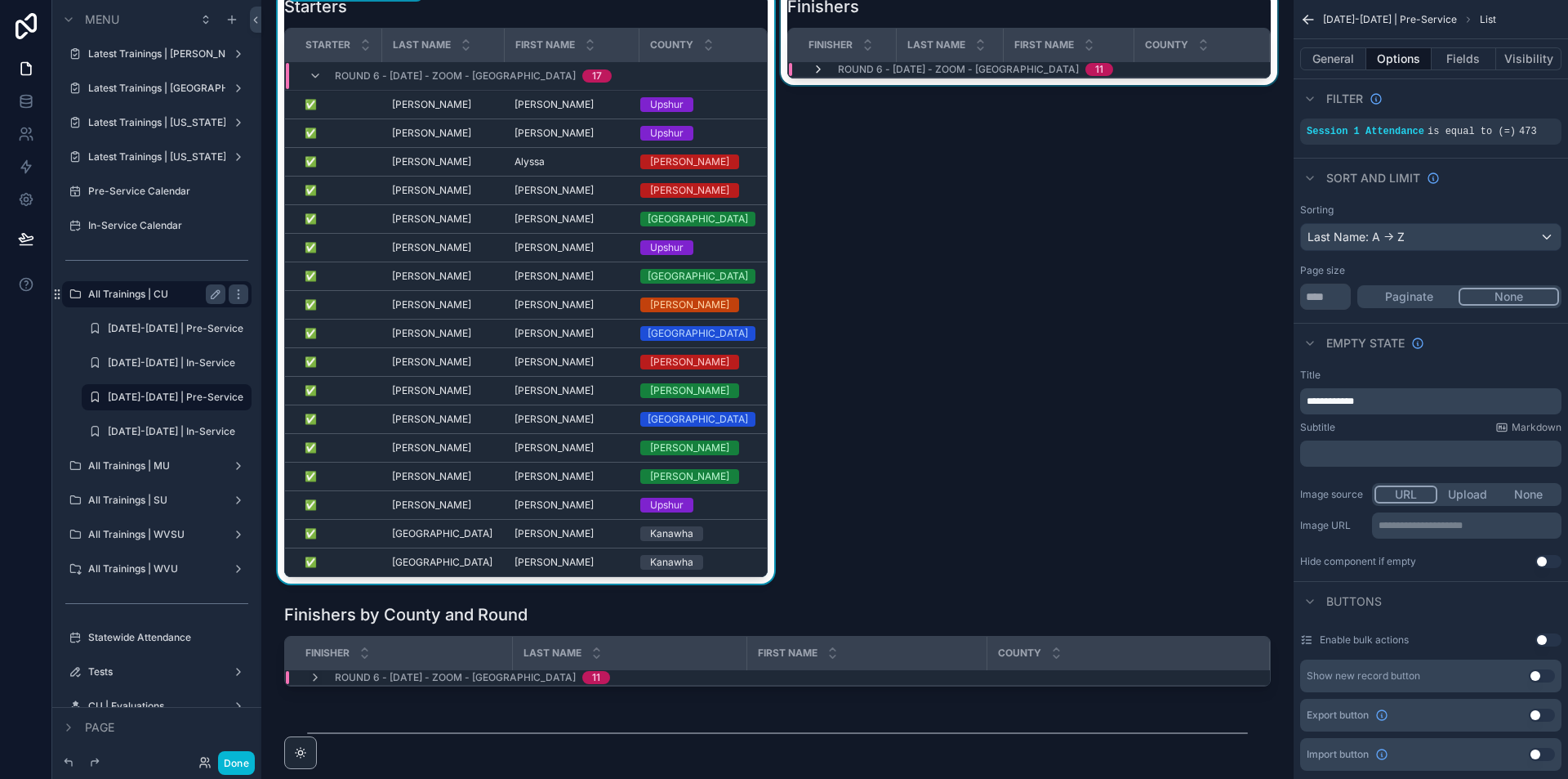
click at [818, 76] on icon "scrollable content" at bounding box center [817, 69] width 13 height 13
